Goal: Transaction & Acquisition: Purchase product/service

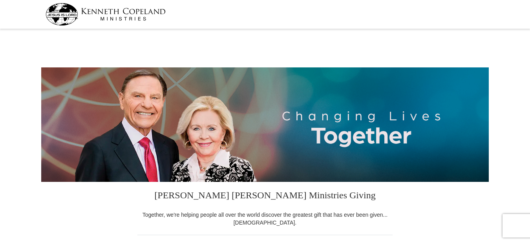
select select "IN"
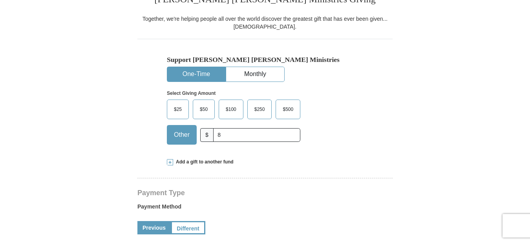
type input "80.00"
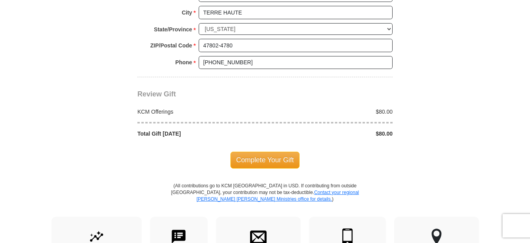
scroll to position [667, 0]
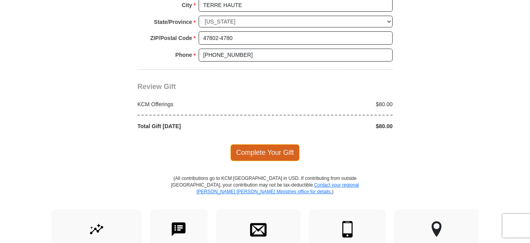
click at [264, 149] on span "Complete Your Gift" at bounding box center [264, 152] width 69 height 16
click at [0, 0] on div at bounding box center [0, 0] width 0 height 0
